Goal: Communication & Community: Participate in discussion

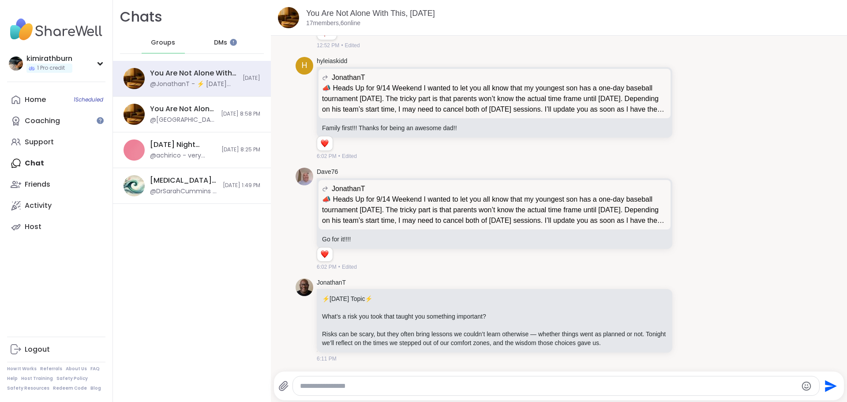
click at [214, 41] on span "DMs" at bounding box center [220, 42] width 13 height 9
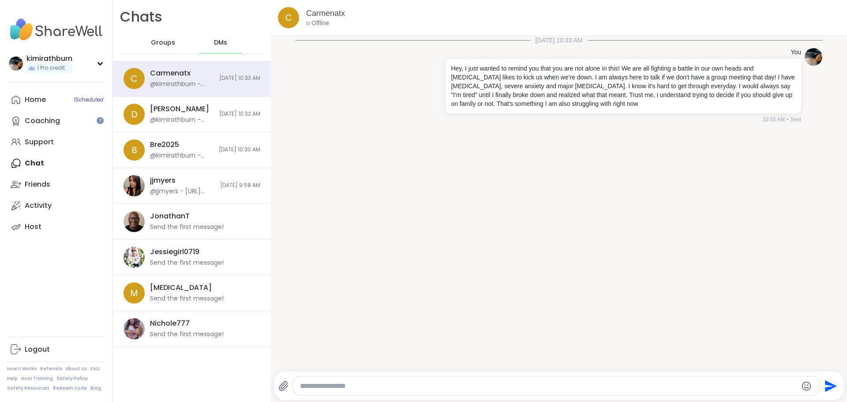
click at [148, 40] on div "Groups" at bounding box center [163, 42] width 43 height 21
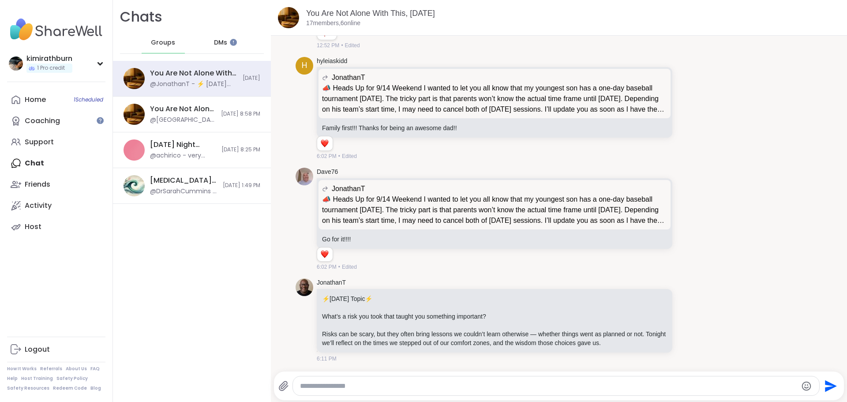
click at [209, 45] on div "DMs" at bounding box center [220, 42] width 43 height 21
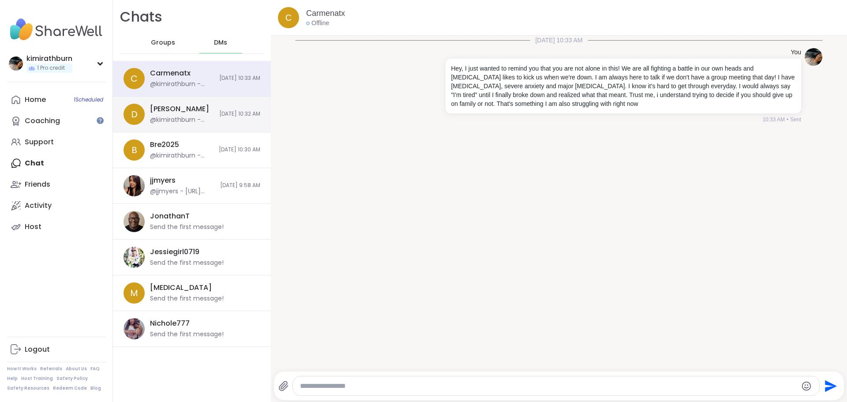
click at [177, 126] on div "D [PERSON_NAME] @kimirathburn - Hey, I just wanted to remind you that you are n…" at bounding box center [192, 115] width 158 height 36
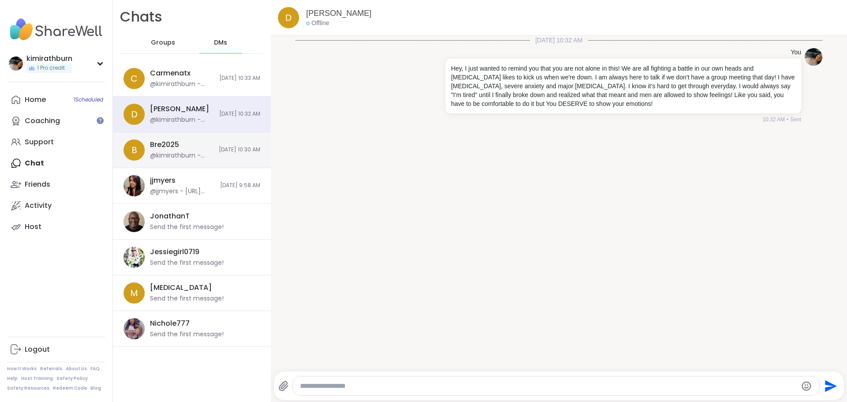
click at [177, 148] on div "Bre2025" at bounding box center [164, 145] width 29 height 10
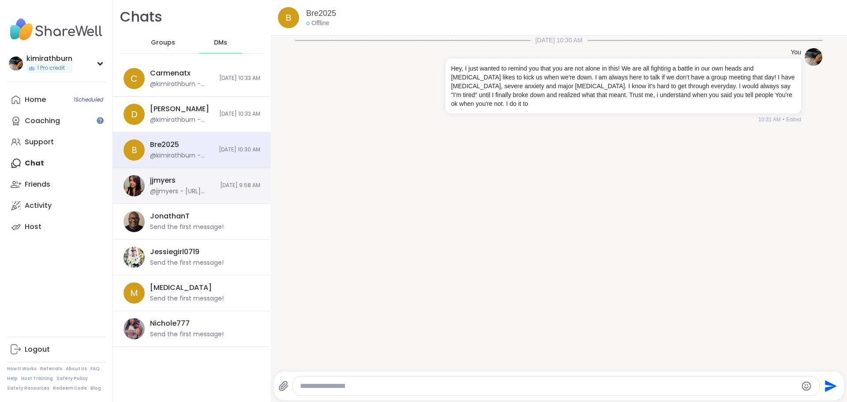
click at [186, 186] on div "jjmyers @jjmyers - [URL][DOMAIN_NAME]" at bounding box center [182, 186] width 65 height 20
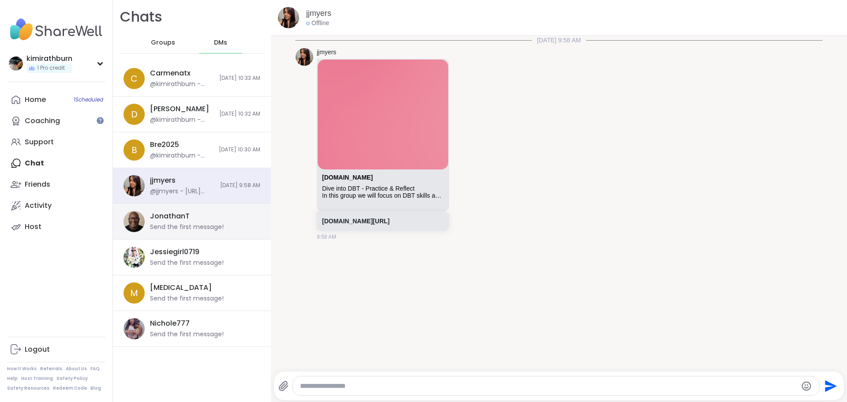
click at [180, 207] on div "JonathanT Send the first message!" at bounding box center [192, 222] width 158 height 36
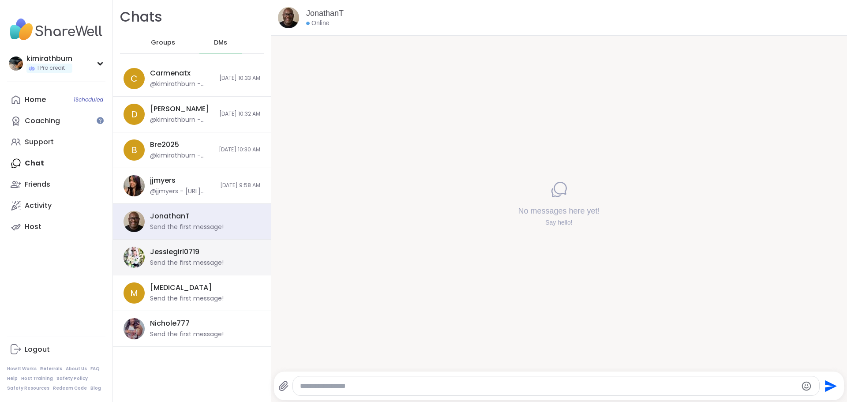
click at [179, 250] on div "Jessiegirl0719" at bounding box center [174, 252] width 49 height 10
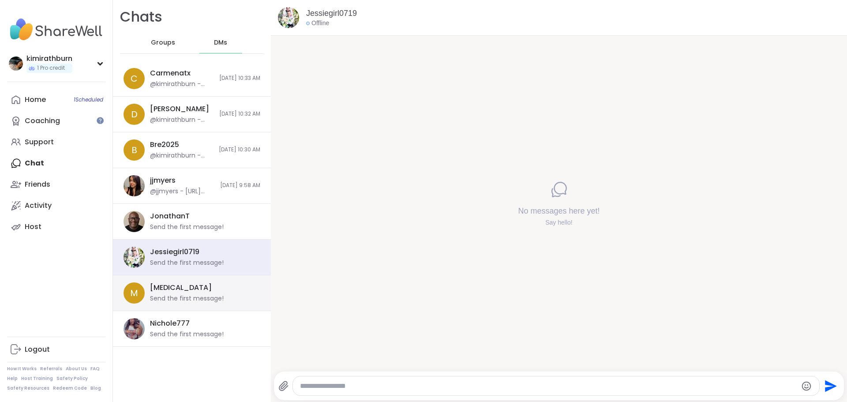
click at [189, 286] on div "Makena Send the first message!" at bounding box center [202, 293] width 105 height 20
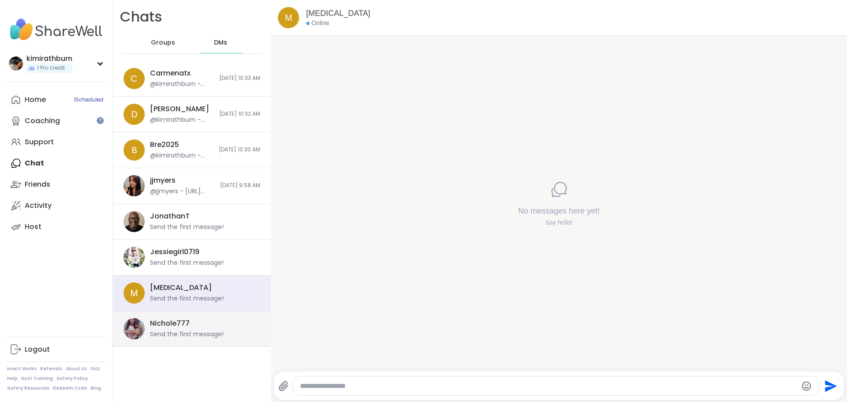
click at [195, 323] on div "Nichole777 Send the first message!" at bounding box center [202, 328] width 105 height 20
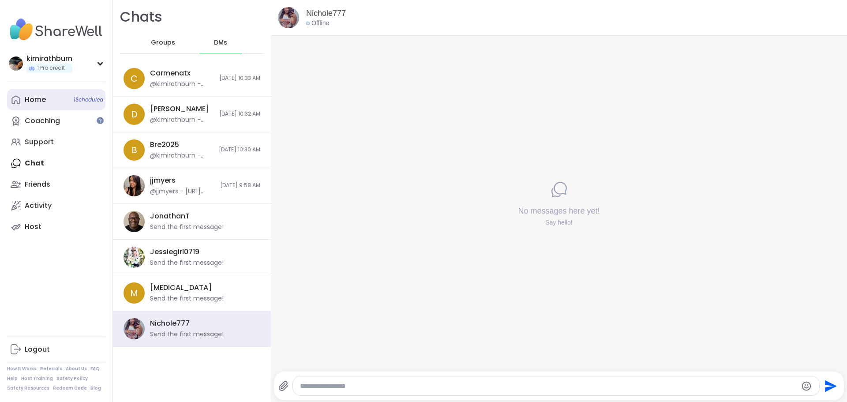
click at [53, 95] on link "Home 1 Scheduled" at bounding box center [56, 99] width 98 height 21
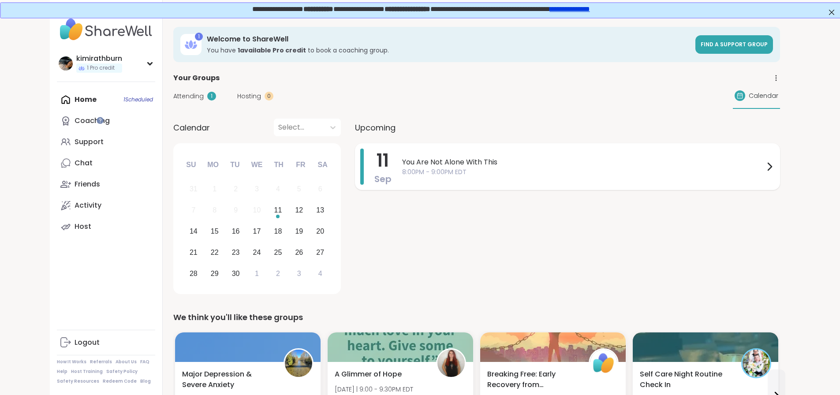
click at [402, 176] on span "8:00PM - 9:00PM EDT" at bounding box center [583, 172] width 362 height 9
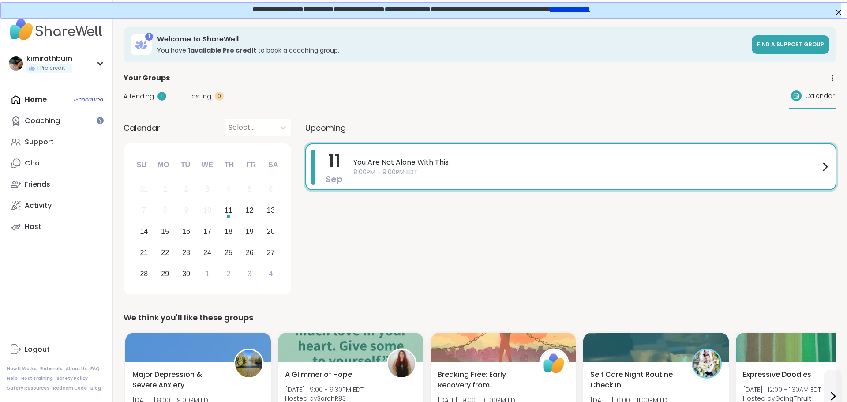
click at [475, 219] on div "11 Sep You Are Not Alone With This 8:00PM - 9:00PM EDT" at bounding box center [570, 220] width 531 height 154
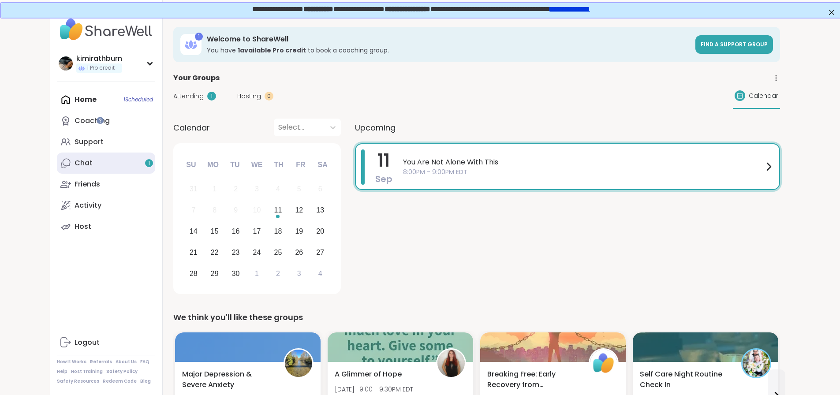
click at [82, 163] on link "Chat 1" at bounding box center [106, 163] width 98 height 21
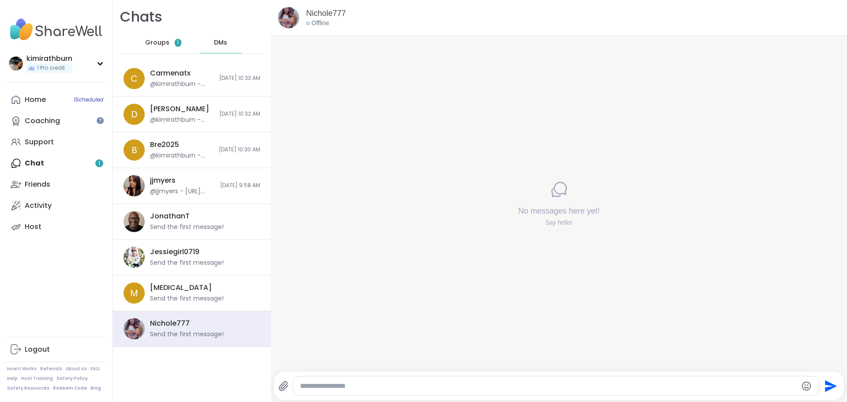
click at [175, 43] on span "1" at bounding box center [178, 43] width 7 height 8
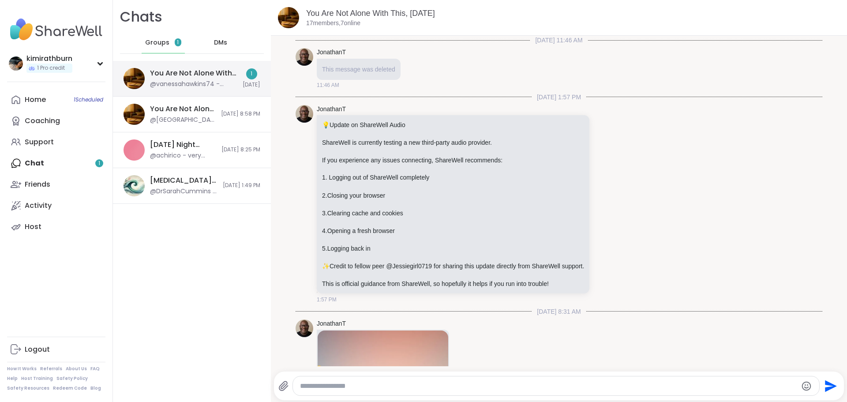
scroll to position [717, 0]
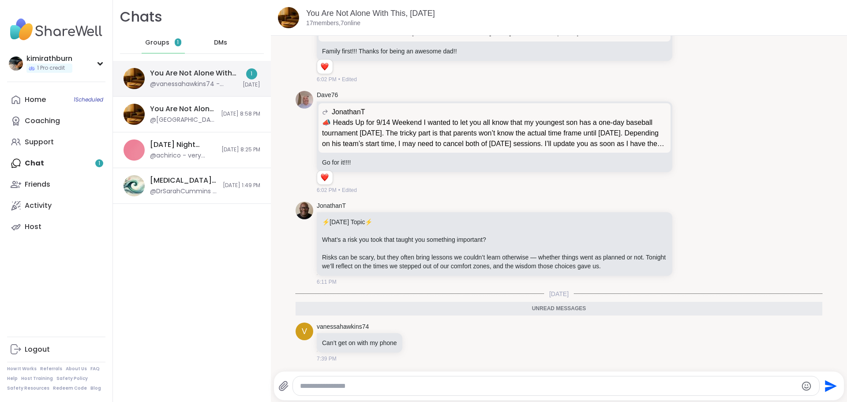
click at [167, 79] on div "You Are Not Alone With This, Sep 11 @vanessahawkins74 - Can’t get on with my ph…" at bounding box center [193, 78] width 87 height 20
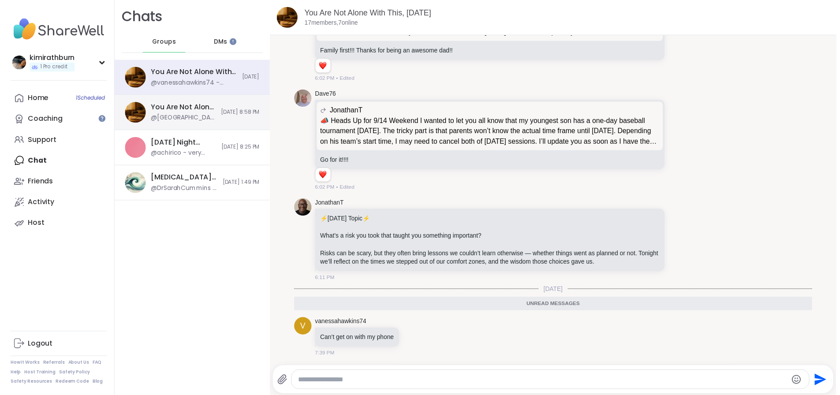
scroll to position [0, 0]
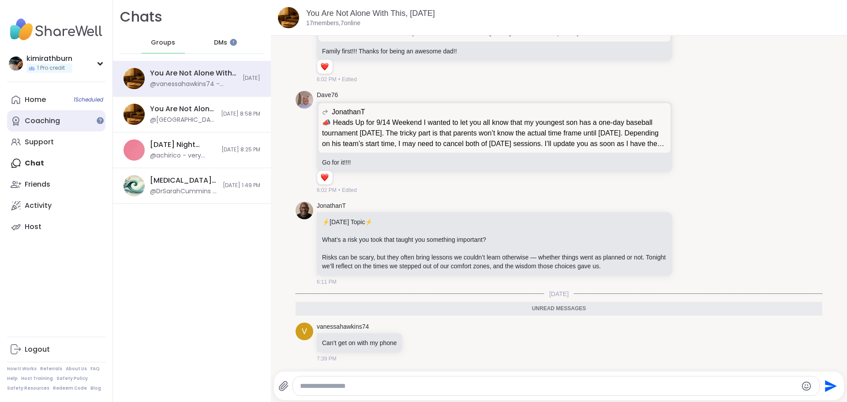
click at [58, 120] on div "Coaching" at bounding box center [42, 121] width 35 height 10
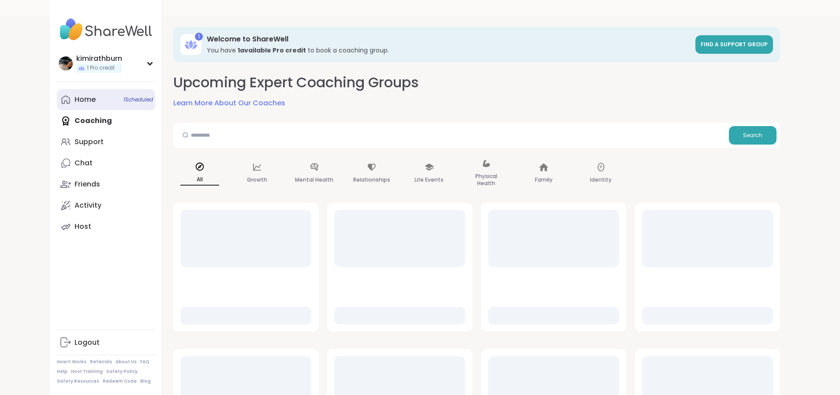
click at [57, 105] on link "Home 1 Scheduled" at bounding box center [106, 99] width 98 height 21
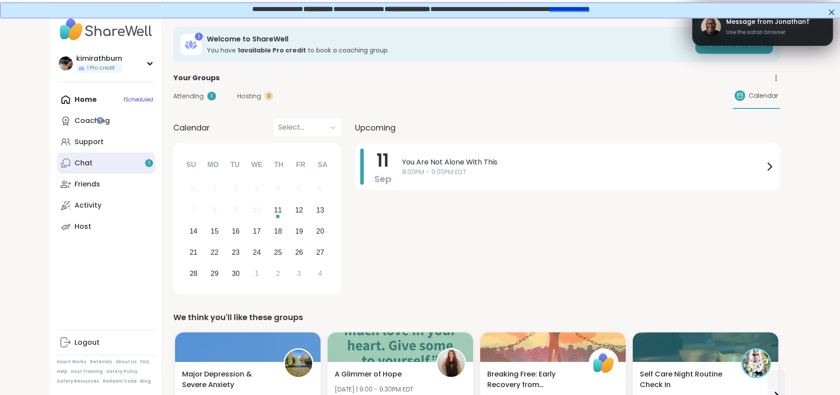
click at [58, 167] on link "Chat 1" at bounding box center [106, 163] width 98 height 21
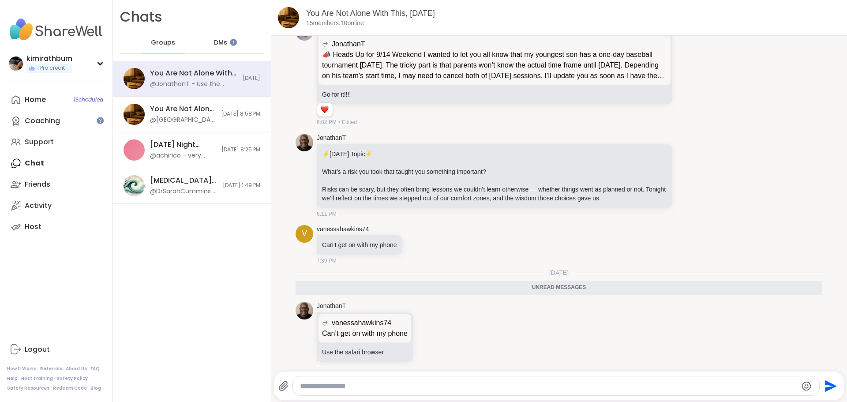
scroll to position [794, 0]
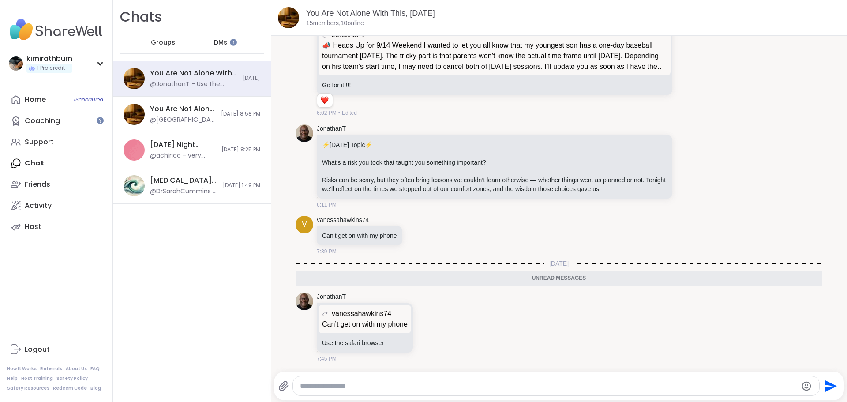
click at [457, 386] on textarea "Type your message" at bounding box center [548, 385] width 497 height 9
click at [208, 39] on span "DMs" at bounding box center [214, 42] width 13 height 9
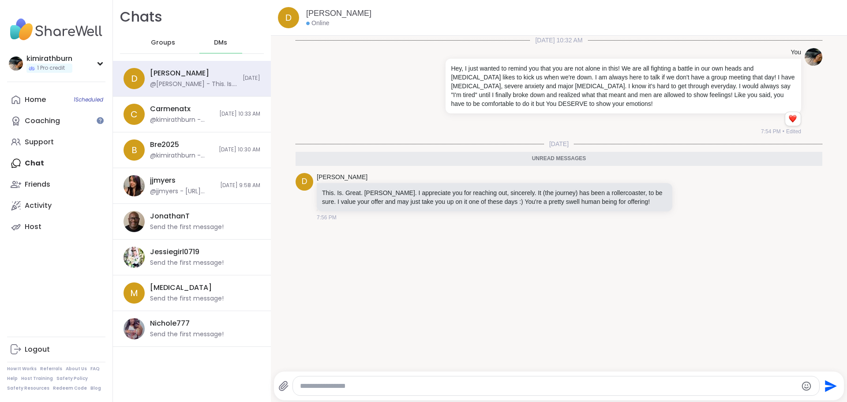
click at [164, 40] on span "Groups" at bounding box center [163, 42] width 24 height 9
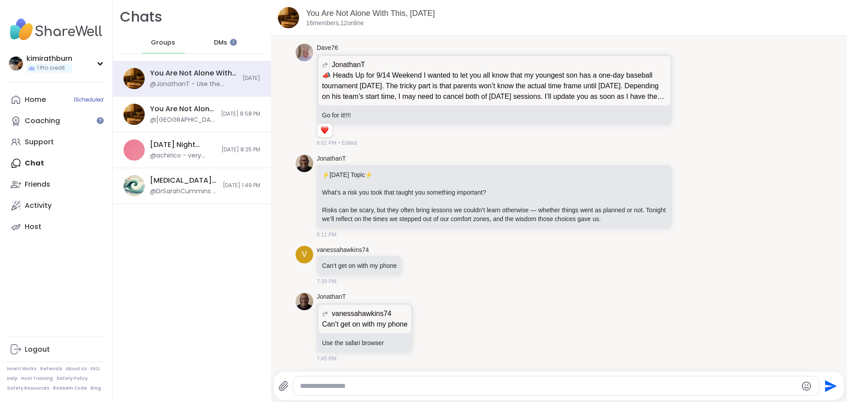
click at [394, 385] on textarea "Type your message" at bounding box center [548, 385] width 497 height 9
type textarea "**********"
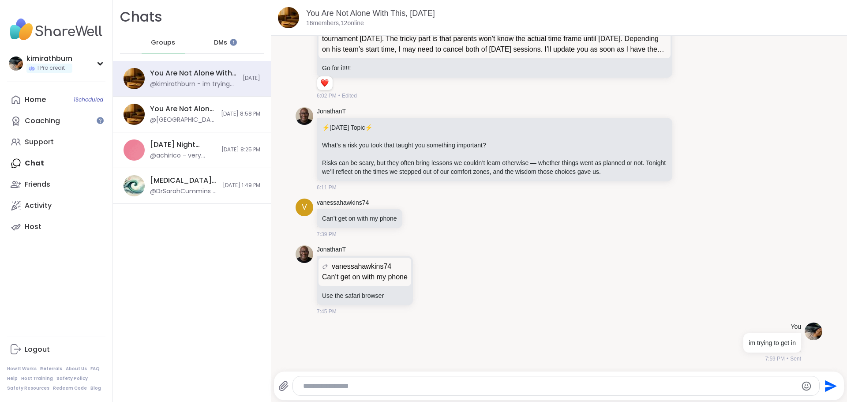
scroll to position [858, 0]
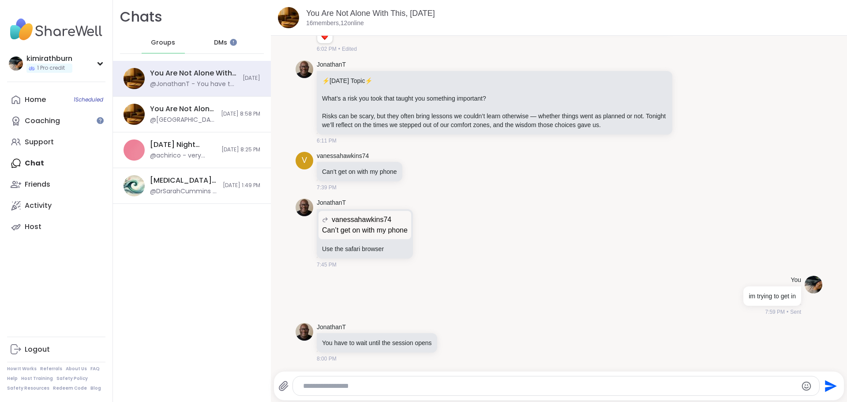
click at [394, 385] on textarea "Type your message" at bounding box center [548, 385] width 491 height 9
type textarea "**********"
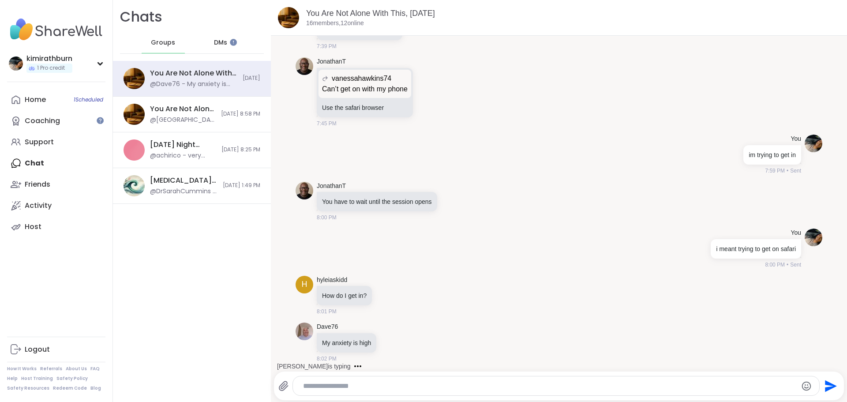
scroll to position [1046, 0]
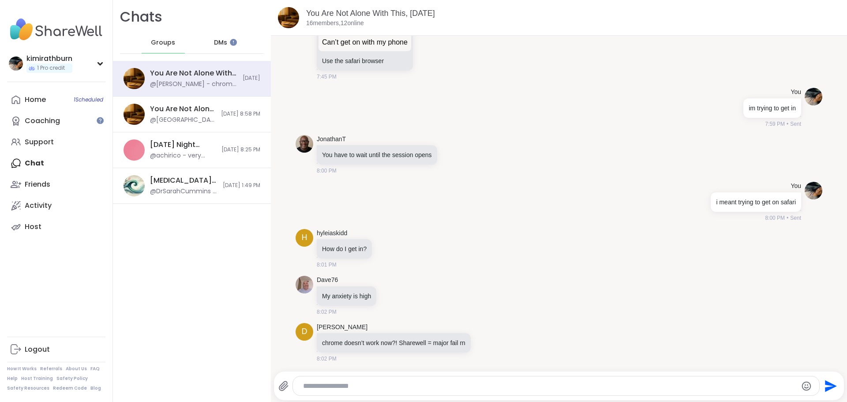
click at [394, 385] on textarea "Type your message" at bounding box center [548, 385] width 491 height 9
drag, startPoint x: 688, startPoint y: 296, endPoint x: 674, endPoint y: 306, distance: 16.4
click at [688, 296] on div "Dave76 My anxiety is high 8:02 PM" at bounding box center [558, 295] width 527 height 47
click at [530, 386] on textarea "Type your message" at bounding box center [548, 385] width 491 height 9
type textarea "**********"
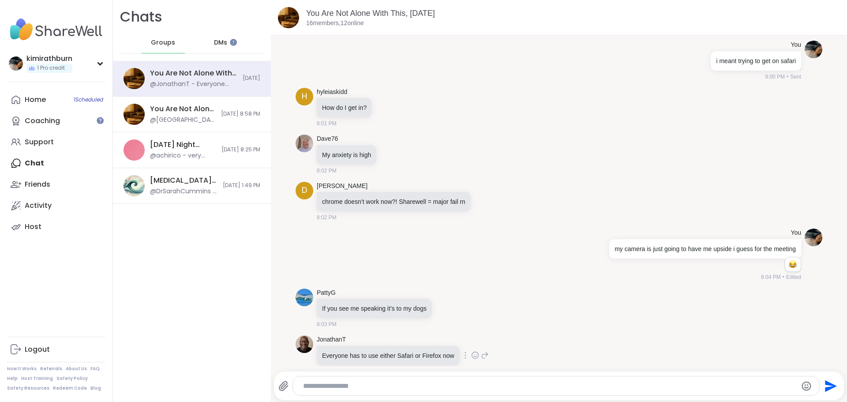
scroll to position [1200, 0]
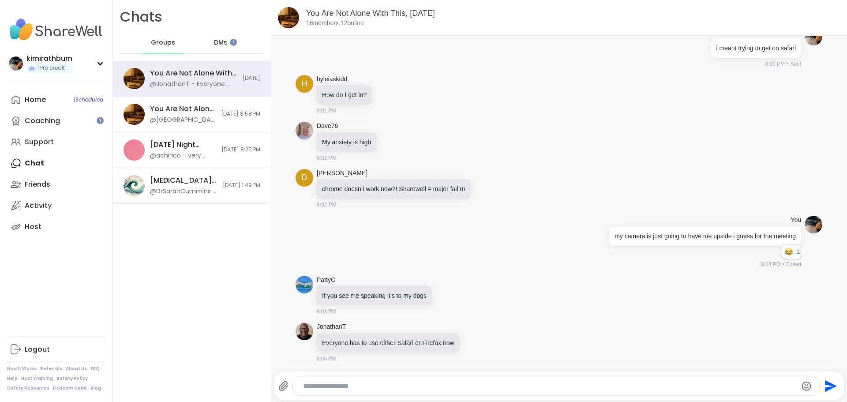
click at [579, 387] on textarea "Type your message" at bounding box center [548, 385] width 491 height 9
click at [580, 387] on textarea "Type your message" at bounding box center [548, 385] width 491 height 9
click at [545, 385] on textarea "Type your message" at bounding box center [548, 385] width 491 height 9
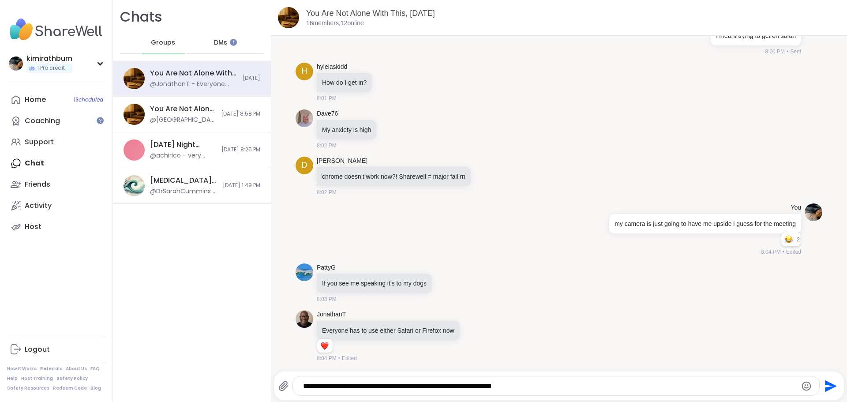
type textarea "**********"
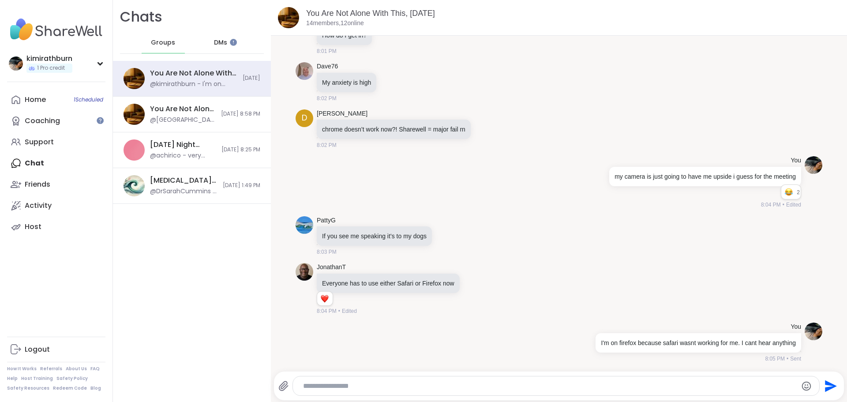
click at [538, 386] on textarea "Type your message" at bounding box center [548, 385] width 491 height 9
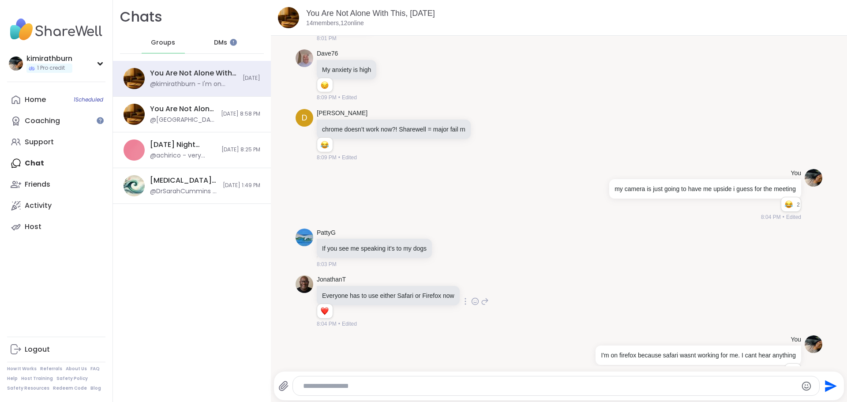
scroll to position [1297, 0]
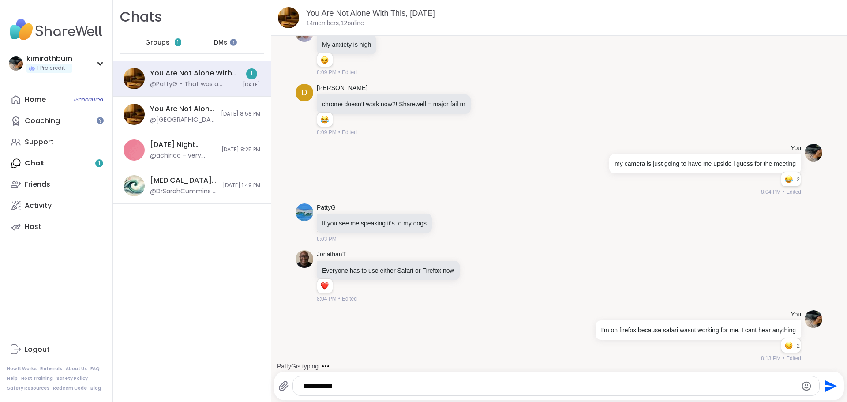
scroll to position [1374, 0]
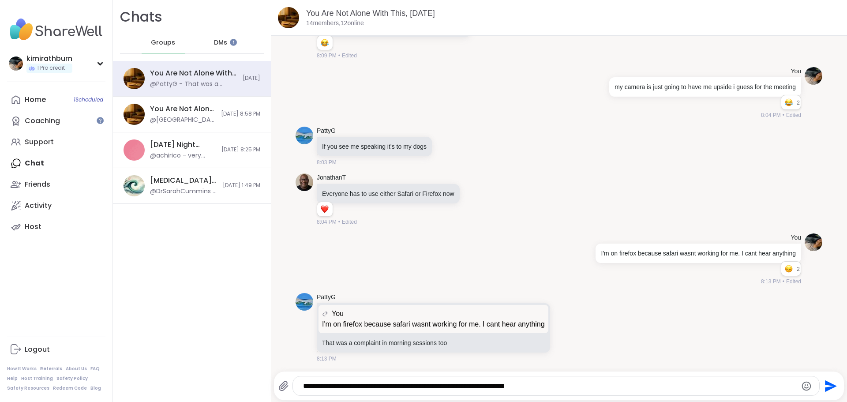
type textarea "**********"
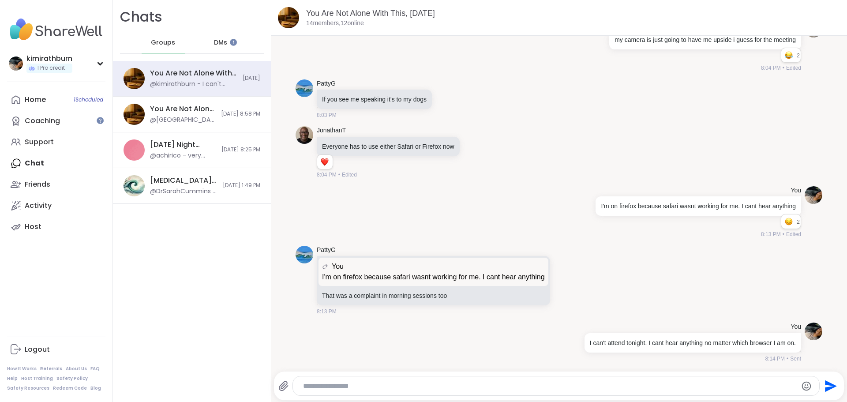
scroll to position [1469, 0]
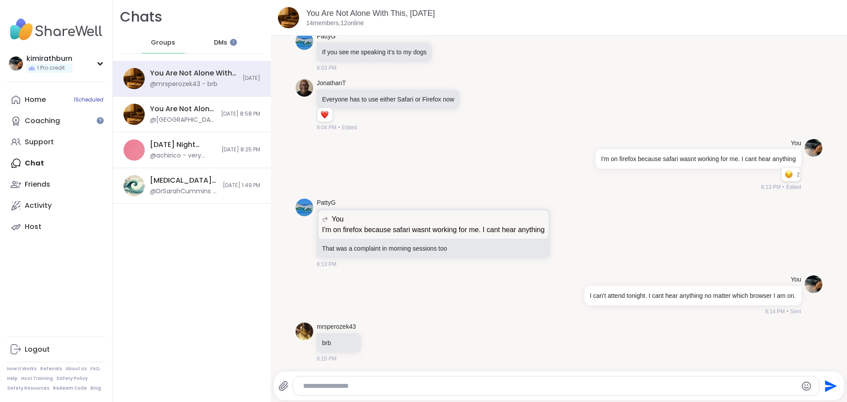
click at [219, 40] on span "DMs" at bounding box center [220, 42] width 13 height 9
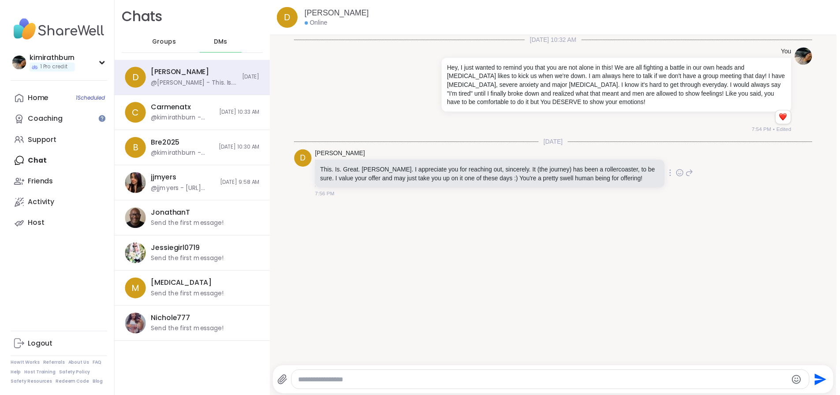
scroll to position [2, 0]
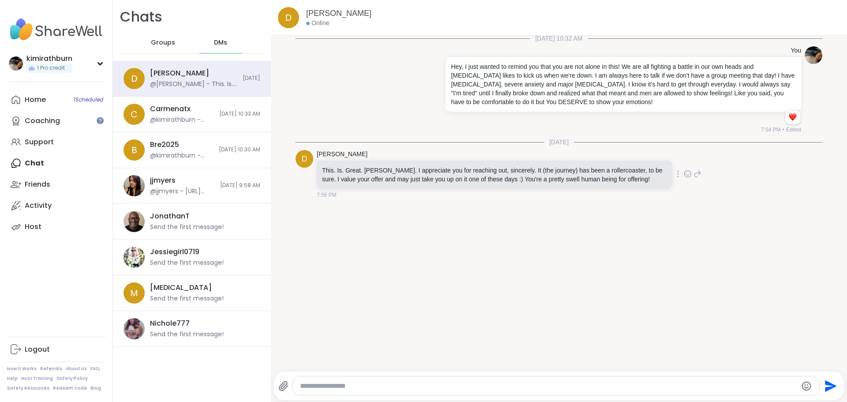
click at [684, 172] on icon at bounding box center [688, 173] width 8 height 9
click at [613, 159] on div "Select Reaction: Heart" at bounding box center [617, 160] width 8 height 8
click at [531, 375] on div "Send" at bounding box center [559, 385] width 570 height 29
click at [531, 376] on div at bounding box center [555, 386] width 527 height 20
click at [532, 384] on textarea "Type your message" at bounding box center [548, 385] width 497 height 9
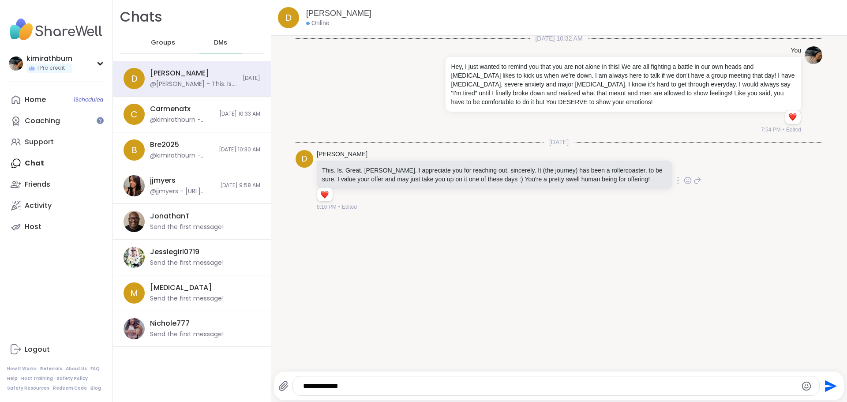
click at [427, 386] on textarea "**********" at bounding box center [548, 385] width 491 height 9
type textarea "**********"
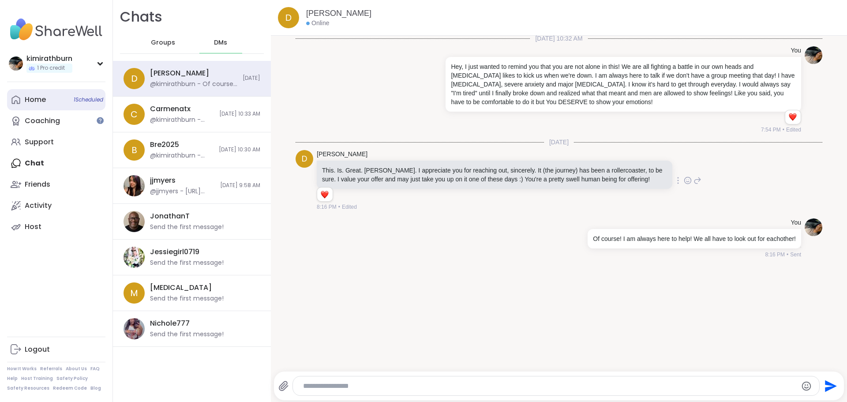
click at [57, 100] on link "Home 1 Scheduled" at bounding box center [56, 99] width 98 height 21
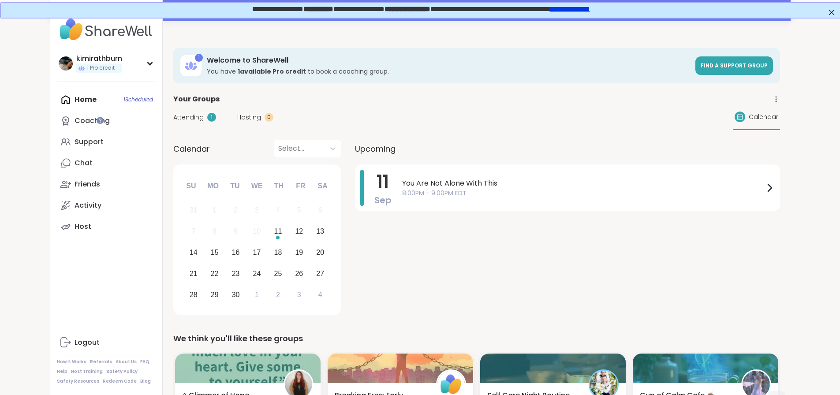
click at [589, 11] on link "**********" at bounding box center [569, 8] width 40 height 7
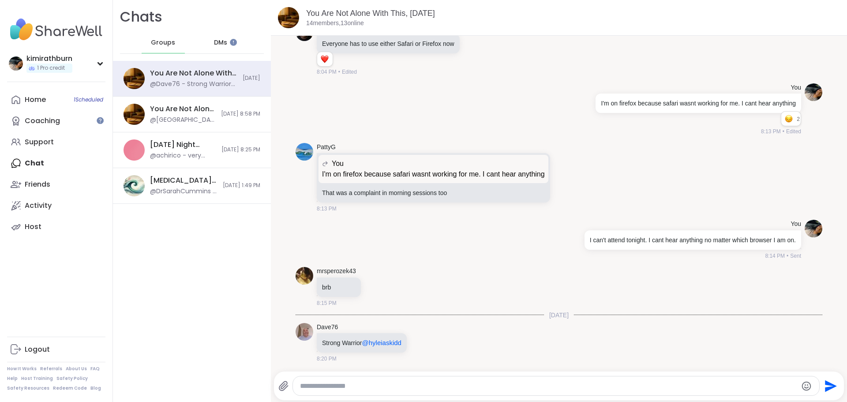
click at [214, 45] on span "DMs" at bounding box center [220, 42] width 13 height 9
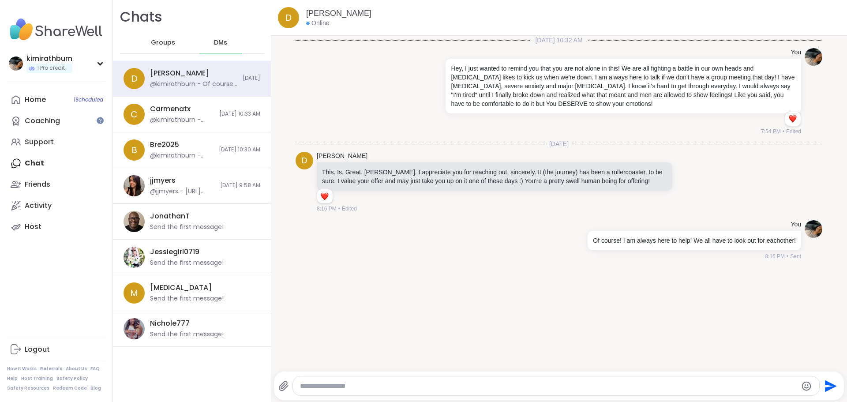
click at [168, 41] on span "Groups" at bounding box center [163, 42] width 24 height 9
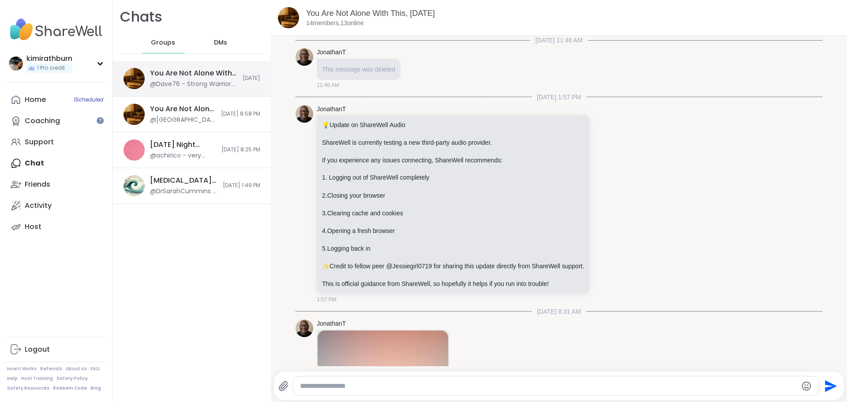
scroll to position [1515, 0]
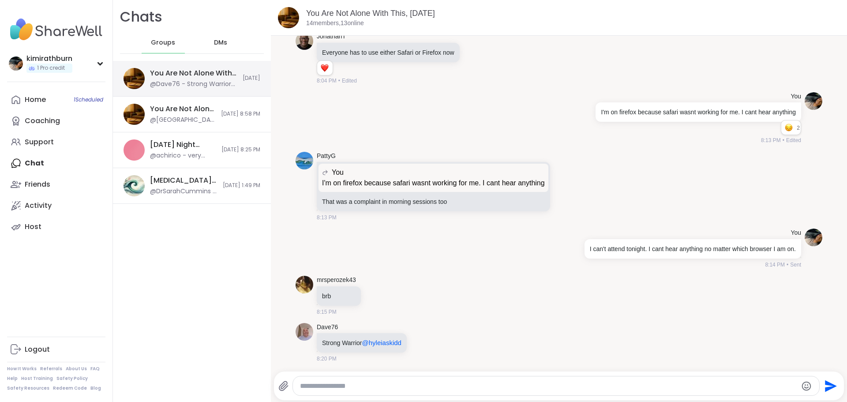
click at [164, 71] on div "You Are Not Alone With This, [DATE]" at bounding box center [193, 73] width 87 height 10
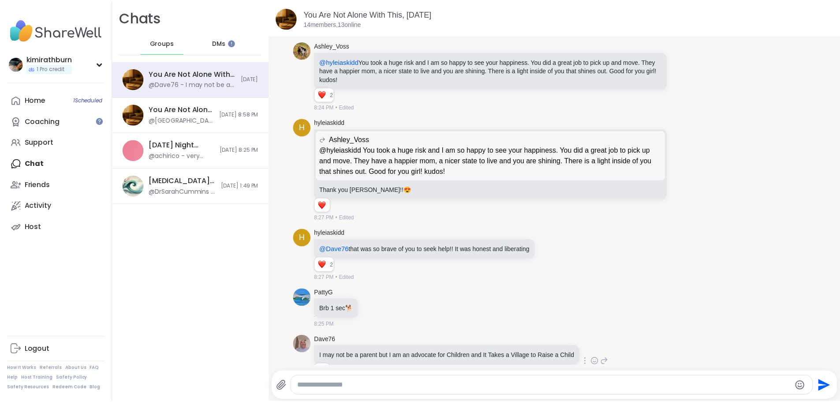
scroll to position [2057, 0]
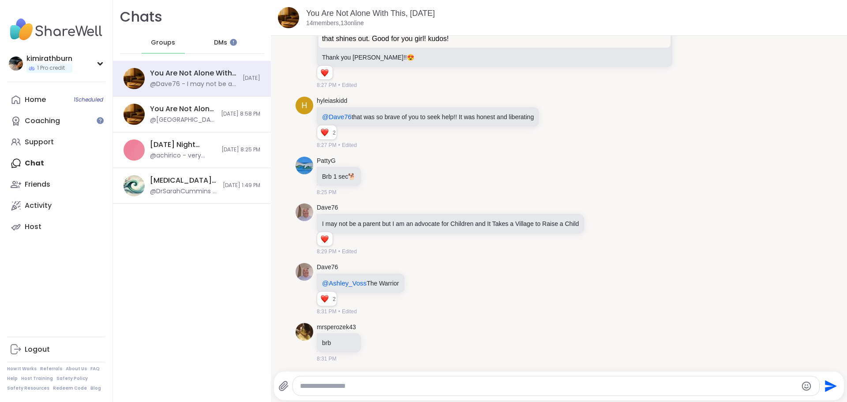
click at [212, 48] on div "DMs" at bounding box center [220, 42] width 43 height 21
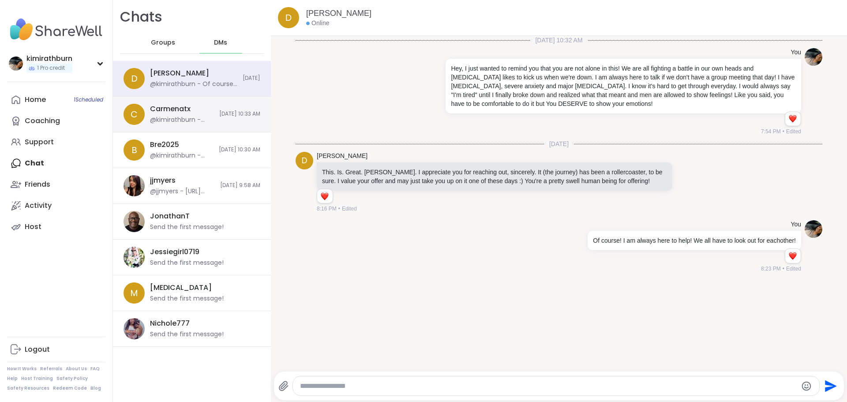
click at [174, 105] on div "Carmenatx" at bounding box center [170, 109] width 41 height 10
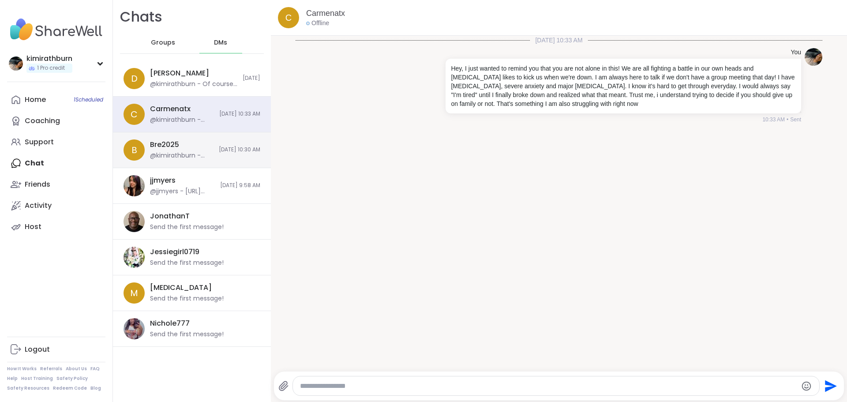
click at [191, 152] on div "@kimirathburn - Hey, I just wanted to remind you that you are not alone in this…" at bounding box center [182, 155] width 64 height 9
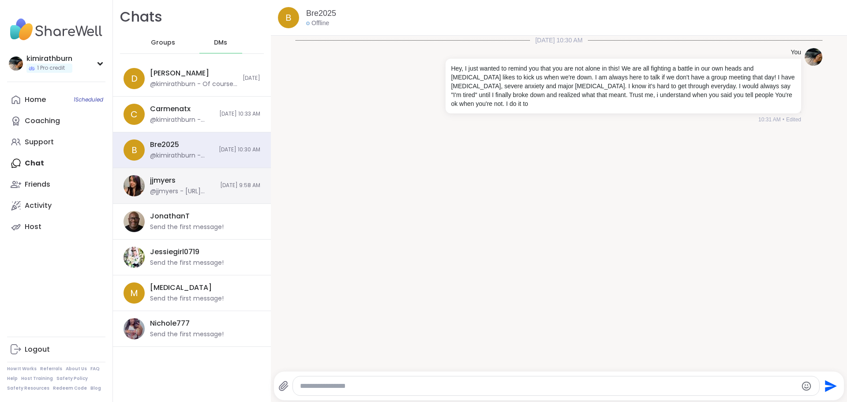
click at [194, 186] on div "jjmyers @jjmyers - [URL][DOMAIN_NAME]" at bounding box center [182, 186] width 65 height 20
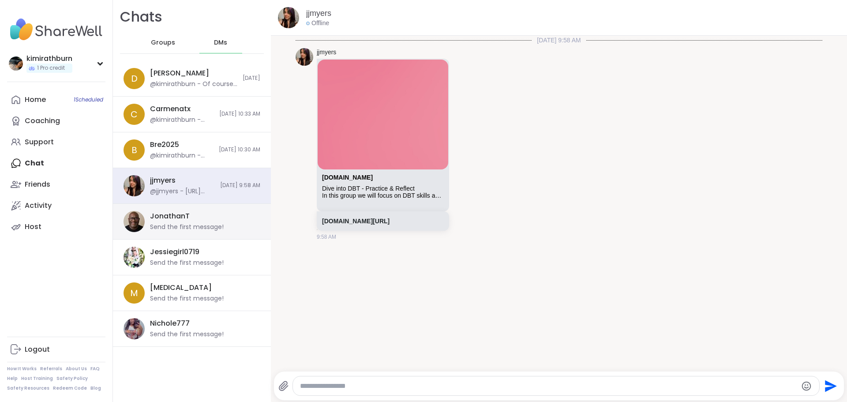
click at [188, 218] on div "JonathanT" at bounding box center [170, 216] width 40 height 10
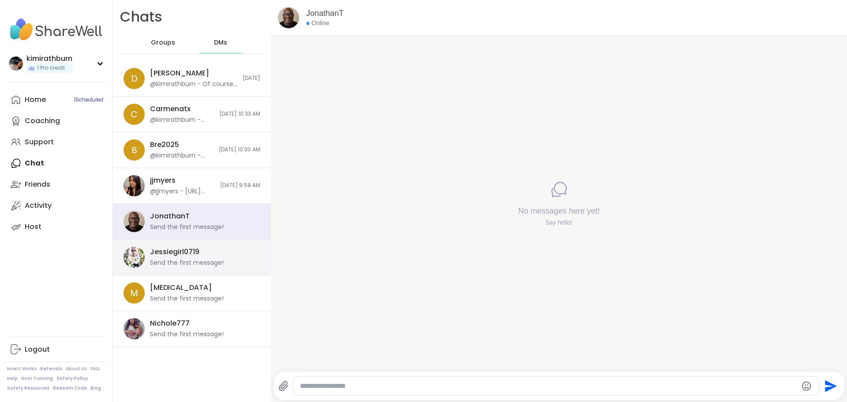
click at [190, 269] on div "Jessiegirl0719 Send the first message!" at bounding box center [192, 257] width 158 height 36
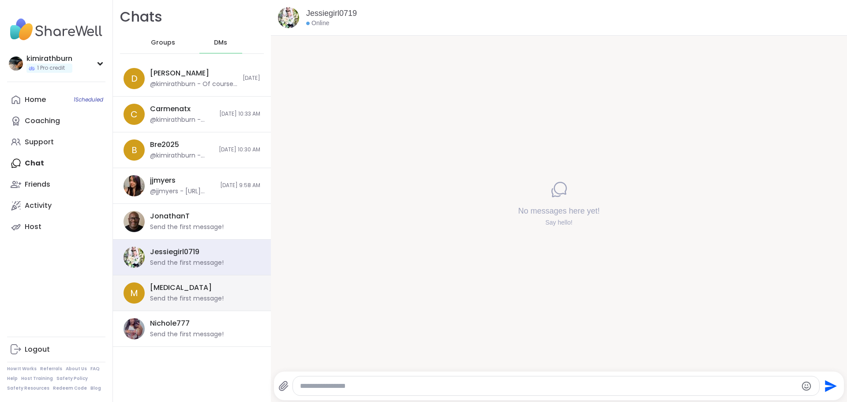
click at [193, 302] on div "Send the first message!" at bounding box center [187, 298] width 74 height 9
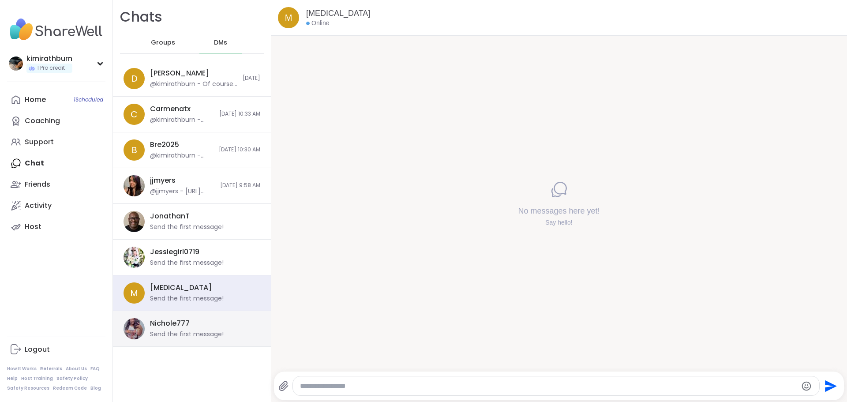
click at [193, 325] on div "Nichole777 Send the first message!" at bounding box center [202, 328] width 105 height 20
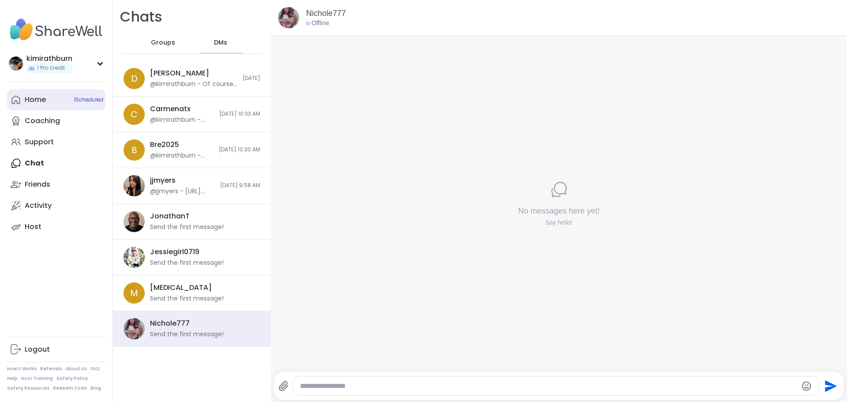
click at [57, 100] on link "Home 1 Scheduled" at bounding box center [56, 99] width 98 height 21
